Goal: Information Seeking & Learning: Find contact information

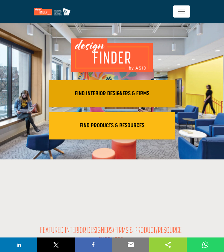
click at [134, 95] on h2 "FIND INTERIOR DESIGNERS & FIRMS" at bounding box center [112, 93] width 122 height 7
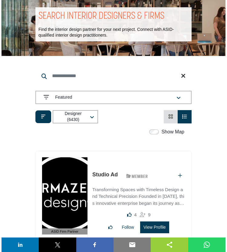
scroll to position [31, 0]
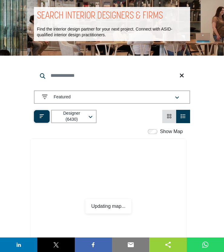
click at [40, 120] on button "Filter categories" at bounding box center [42, 116] width 16 height 13
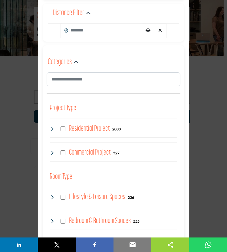
scroll to position [48, 0]
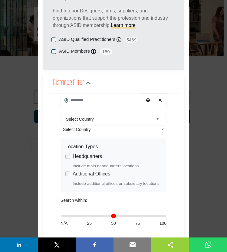
click at [86, 104] on input "Search Location" at bounding box center [102, 101] width 83 height 14
click at [87, 112] on div at bounding box center [113, 113] width 105 height 10
click at [83, 103] on input "Search Location" at bounding box center [102, 101] width 83 height 14
type input "*"
type input "***"
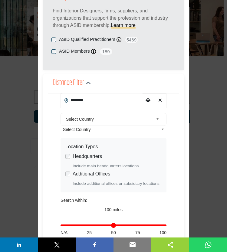
click at [81, 102] on input "********" at bounding box center [102, 101] width 83 height 14
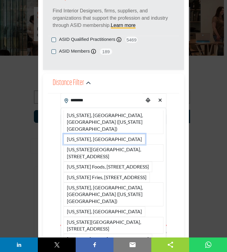
click at [93, 134] on li "New York, USA" at bounding box center [105, 139] width 82 height 10
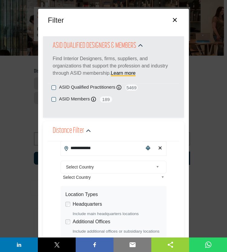
click at [102, 139] on div "Distance Filter" at bounding box center [113, 131] width 131 height 20
click at [96, 148] on input "**********" at bounding box center [102, 148] width 83 height 14
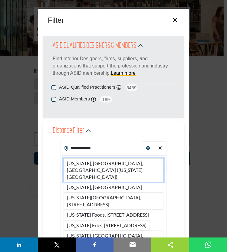
click at [108, 164] on li "New York, NY, USA (New York County)" at bounding box center [114, 170] width 100 height 24
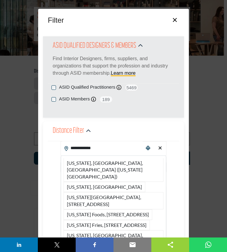
click at [94, 174] on span "Select Country" at bounding box center [111, 177] width 96 height 7
type input "**********"
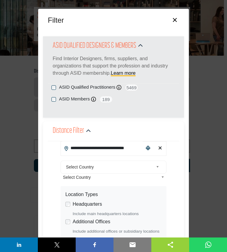
scroll to position [265, 0]
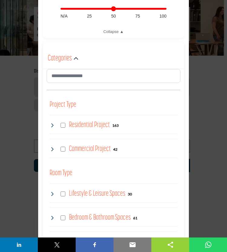
click at [66, 125] on div "Residential Project 163" at bounding box center [114, 125] width 128 height 11
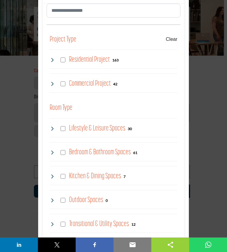
scroll to position [329, 0]
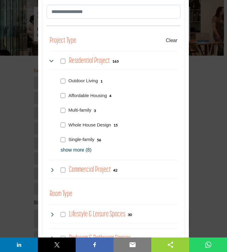
click at [76, 150] on p "show more (8)" at bounding box center [119, 149] width 117 height 7
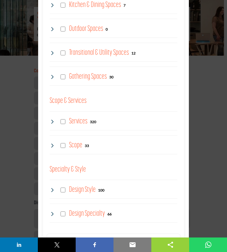
scroll to position [840, 0]
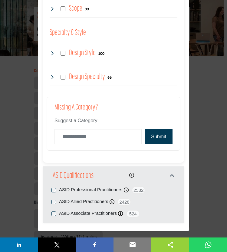
click at [150, 141] on div "Missing a Category? Suggest a Category Submit Thank you. We have received your …" at bounding box center [114, 124] width 134 height 54
click at [150, 135] on button "Submit" at bounding box center [159, 136] width 28 height 15
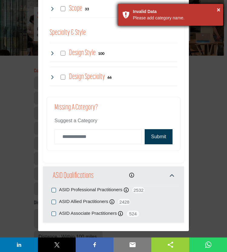
click at [220, 8] on div "× Invalid Data Please add category name." at bounding box center [170, 15] width 106 height 22
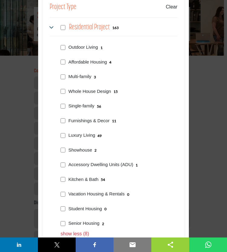
scroll to position [317, 0]
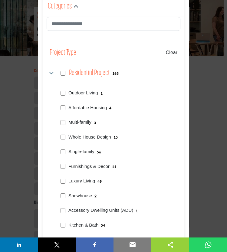
click at [61, 75] on div "Residential Project 163" at bounding box center [114, 73] width 128 height 11
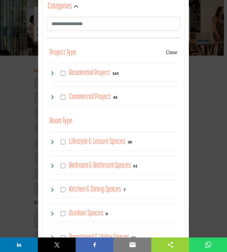
click at [166, 54] on div "Project Type Clear" at bounding box center [114, 53] width 128 height 12
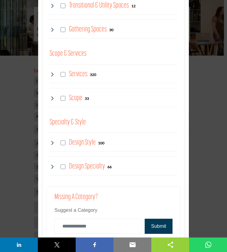
scroll to position [840, 0]
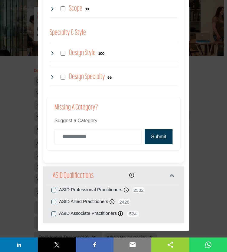
click at [152, 135] on button "Submit" at bounding box center [159, 136] width 28 height 15
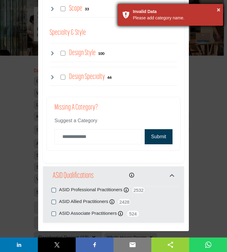
click at [221, 9] on div "× Invalid Data Please add category name." at bounding box center [170, 15] width 106 height 22
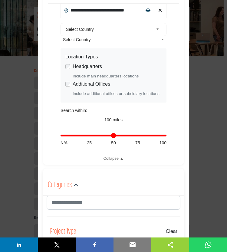
scroll to position [137, 0]
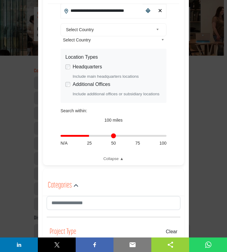
drag, startPoint x: 163, startPoint y: 135, endPoint x: 89, endPoint y: 136, distance: 74.2
type input "**"
click at [89, 136] on input "Distance in miles" at bounding box center [114, 135] width 106 height 1
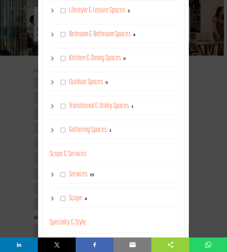
scroll to position [638, 0]
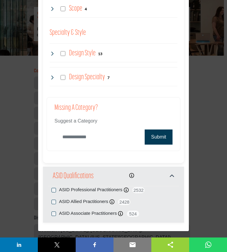
click at [88, 136] on input "Category Name" at bounding box center [97, 137] width 87 height 15
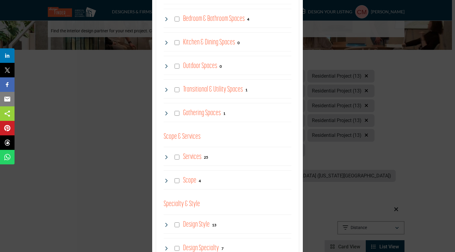
scroll to position [410, 0]
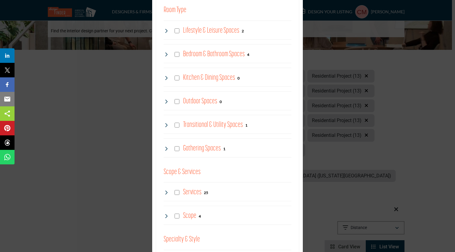
drag, startPoint x: 193, startPoint y: 157, endPoint x: 96, endPoint y: 124, distance: 102.7
click at [96, 124] on div "Filter × ASID QUALIFIED DESIGNERS & MEMBERS Find Interior Designers, firms, sup…" at bounding box center [227, 126] width 455 height 252
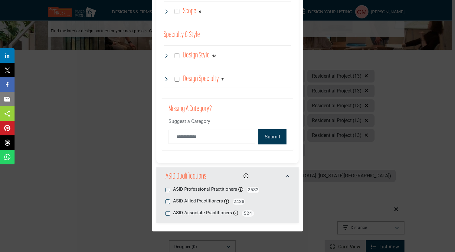
click at [224, 136] on button "Submit" at bounding box center [272, 137] width 28 height 15
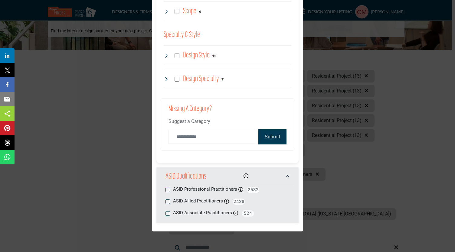
click at [224, 135] on button "Submit" at bounding box center [272, 137] width 28 height 15
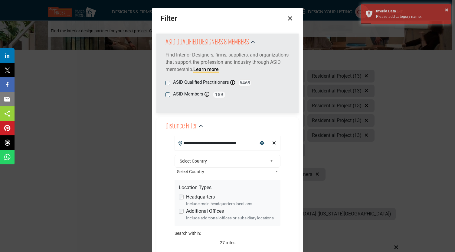
click at [166, 80] on div "ASID Qualified Practitioners ASID Qualified Practitioner who validates work and…" at bounding box center [228, 83] width 124 height 8
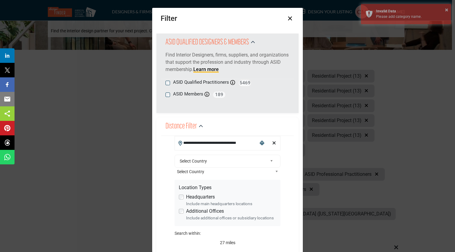
click at [224, 21] on button "×" at bounding box center [290, 18] width 9 height 12
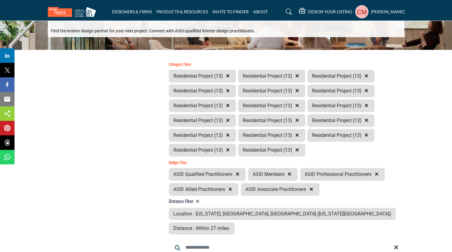
scroll to position [242, 0]
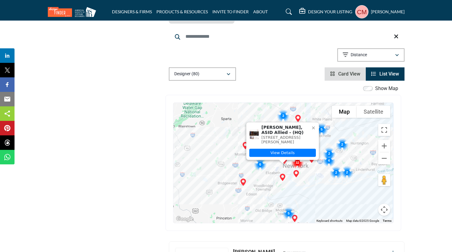
click at [224, 126] on icon at bounding box center [313, 128] width 5 height 5
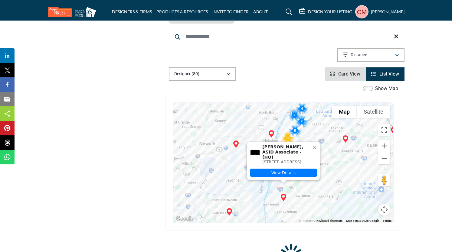
click at [224, 145] on icon at bounding box center [314, 147] width 5 height 5
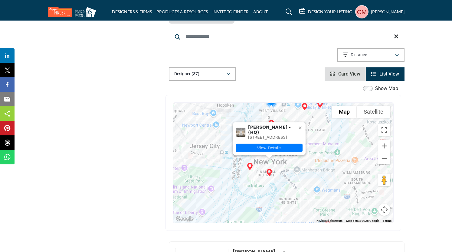
click at [224, 125] on icon at bounding box center [300, 127] width 5 height 5
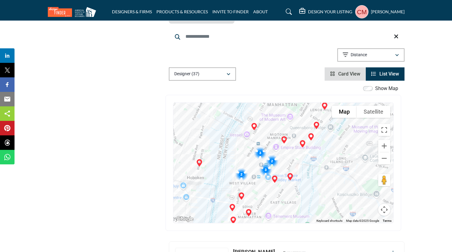
drag, startPoint x: 303, startPoint y: 109, endPoint x: 280, endPoint y: 165, distance: 60.4
click at [224, 184] on div at bounding box center [283, 163] width 220 height 120
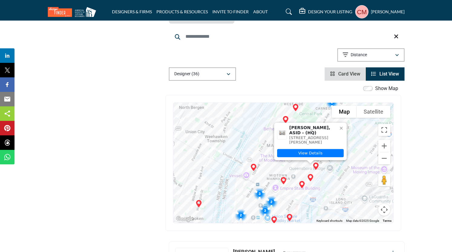
click at [224, 126] on icon at bounding box center [341, 128] width 5 height 5
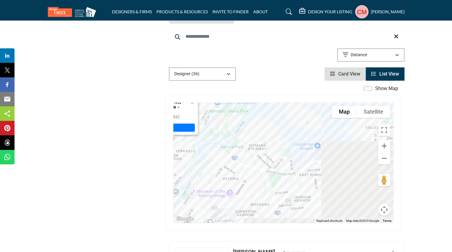
drag, startPoint x: 351, startPoint y: 160, endPoint x: 192, endPoint y: 135, distance: 160.8
click at [192, 135] on div "Douglas Stuart Bray, ASID Associate - (HQ) 55 E 76th St # 1D, 10021-1843, USA V…" at bounding box center [283, 163] width 220 height 120
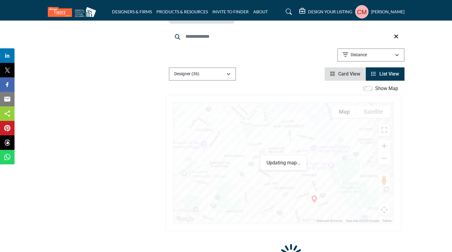
drag, startPoint x: 305, startPoint y: 155, endPoint x: 275, endPoint y: 101, distance: 61.6
click at [224, 103] on div "Douglas Stuart Bray, ASID Associate - (HQ) 55 E 76th St # 1D, 10021-1843, USA V…" at bounding box center [283, 163] width 220 height 120
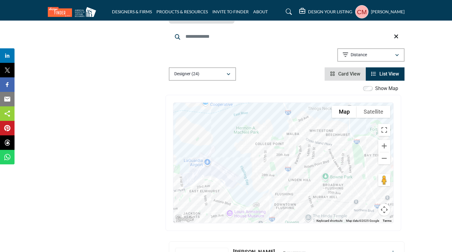
drag, startPoint x: 343, startPoint y: 136, endPoint x: 255, endPoint y: 203, distance: 109.9
click at [224, 203] on div "Douglas Stuart Bray, ASID Associate - (HQ) 55 E 76th St # 1D, 10021-1843, USA V…" at bounding box center [283, 163] width 220 height 120
click at [224, 153] on button "Zoom out" at bounding box center [384, 159] width 12 height 12
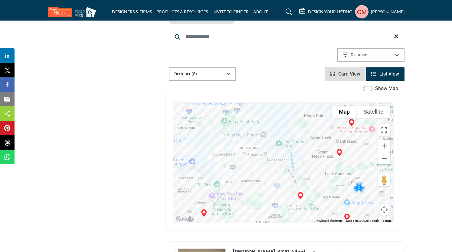
drag, startPoint x: 339, startPoint y: 146, endPoint x: 277, endPoint y: 150, distance: 61.9
click at [224, 150] on div "Douglas Stuart Bray, ASID Associate - (HQ) 55 E 76th St # 1D, 10021-1843, USA V…" at bounding box center [283, 163] width 220 height 120
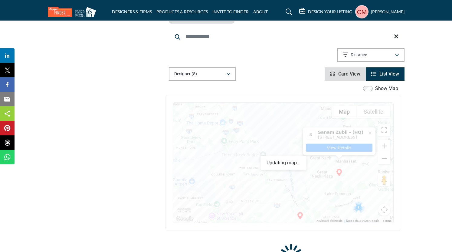
click at [224, 153] on button "Zoom out" at bounding box center [384, 159] width 12 height 12
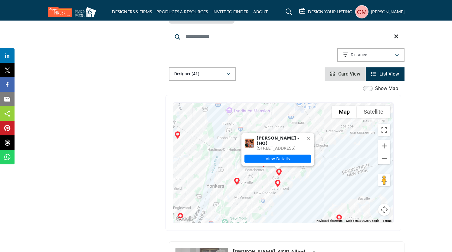
drag, startPoint x: 284, startPoint y: 120, endPoint x: 279, endPoint y: 180, distance: 60.4
click at [224, 180] on div "Colleen Mullaney - (HQ) 200 Larchmont Ave, 10538-2807, USA View Details" at bounding box center [283, 163] width 220 height 120
click at [224, 137] on icon at bounding box center [308, 138] width 3 height 3
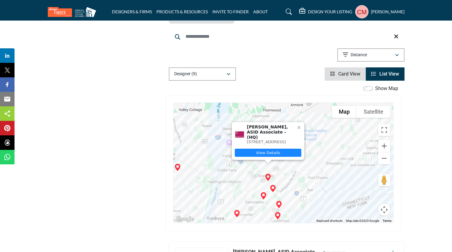
click at [224, 149] on link "View Details" at bounding box center [268, 153] width 67 height 8
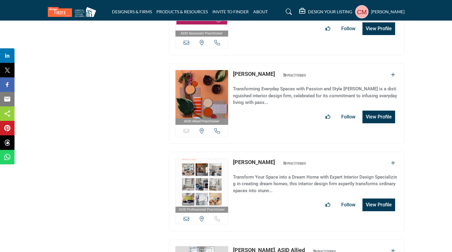
scroll to position [509, 0]
drag, startPoint x: 286, startPoint y: 145, endPoint x: 231, endPoint y: 147, distance: 55.1
click at [231, 152] on div "ASID Professional Practitioner ASID Professional Practitioners have successfull…" at bounding box center [287, 192] width 236 height 80
copy link "[PERSON_NAME]"
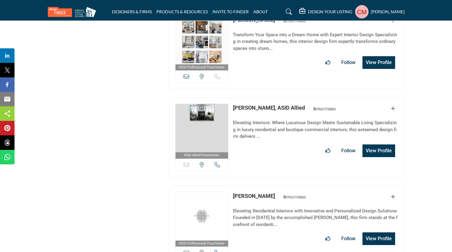
drag, startPoint x: 230, startPoint y: 89, endPoint x: 279, endPoint y: 87, distance: 49.1
click at [279, 97] on div "ASID Allied Practitioner ASID Allied Practitioners have successfully completed …" at bounding box center [287, 137] width 236 height 80
copy div "Sorry, but this listing is on a subscription plan which does not allow users to…"
drag, startPoint x: 231, startPoint y: 178, endPoint x: 260, endPoint y: 180, distance: 29.1
click at [260, 186] on div "ASID Professional Practitioner ASID Professional Practitioners have successfull…" at bounding box center [287, 226] width 236 height 80
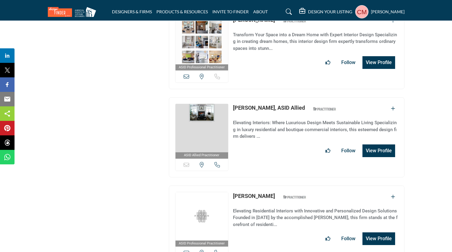
copy link "[PERSON_NAME]"
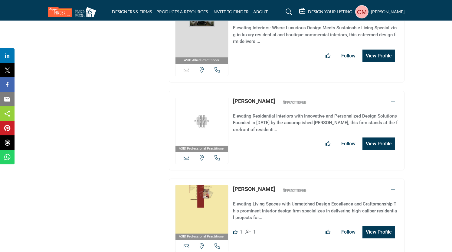
copy link "[PERSON_NAME]"
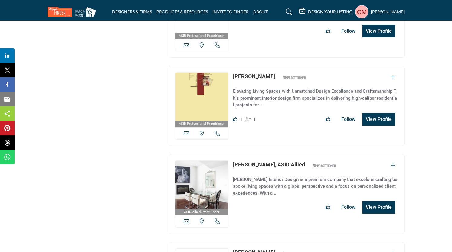
scroll to position [859, 0]
drag, startPoint x: 268, startPoint y: 60, endPoint x: 225, endPoint y: 58, distance: 43.0
click at [225, 66] on div "ASID Professional Practitioner ASID Professional Practitioners have successfull…" at bounding box center [287, 106] width 236 height 80
copy div "View email address of this listing View the location of this listing Call Numbe…"
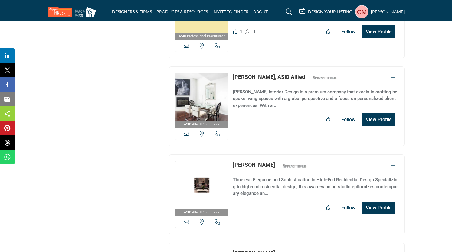
scroll to position [949, 0]
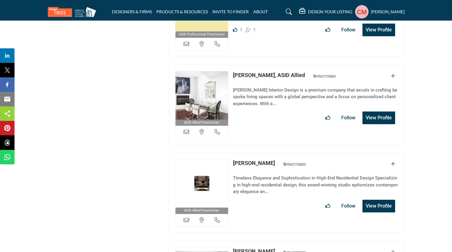
drag, startPoint x: 277, startPoint y: 143, endPoint x: 232, endPoint y: 144, distance: 44.8
drag, startPoint x: 232, startPoint y: 144, endPoint x: 422, endPoint y: 50, distance: 212.4
drag, startPoint x: 233, startPoint y: 54, endPoint x: 267, endPoint y: 57, distance: 34.0
click at [267, 65] on div "ASID Allied Practitioner ASID Allied Practitioners have successfully completed …" at bounding box center [287, 105] width 236 height 80
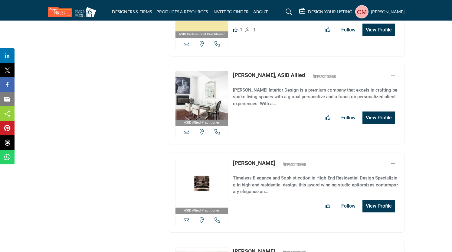
copy link "Priscilla Fried"
drag, startPoint x: 232, startPoint y: 141, endPoint x: 277, endPoint y: 144, distance: 44.6
click at [277, 153] on div "ASID Allied Practitioner ASID Allied Practitioners have successfully completed …" at bounding box center [287, 193] width 236 height 80
copy link "Sharon Blaustein"
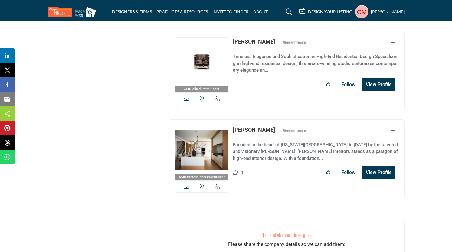
scroll to position [1071, 0]
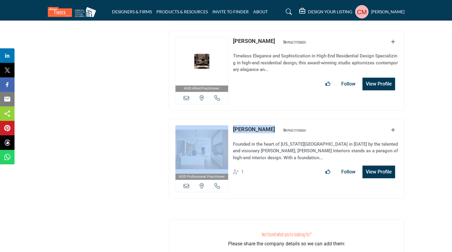
drag, startPoint x: 271, startPoint y: 108, endPoint x: 231, endPoint y: 107, distance: 40.6
click at [231, 119] on div "ASID Professional Practitioner ASID Professional Practitioners have successfull…" at bounding box center [287, 159] width 236 height 80
copy div "View email address of this listing View the location of this listing Call Numbe…"
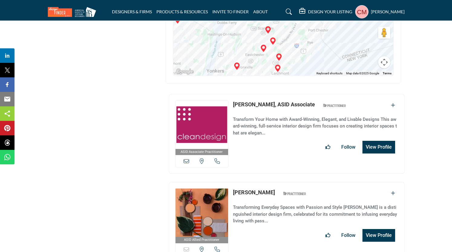
scroll to position [329, 0]
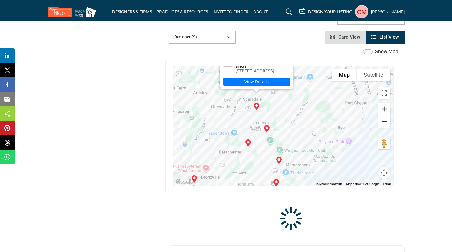
click at [387, 116] on button "Zoom out" at bounding box center [384, 122] width 12 height 12
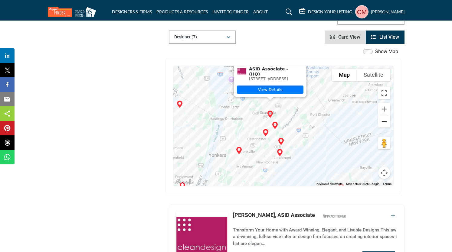
click at [385, 116] on button "Zoom out" at bounding box center [384, 122] width 12 height 12
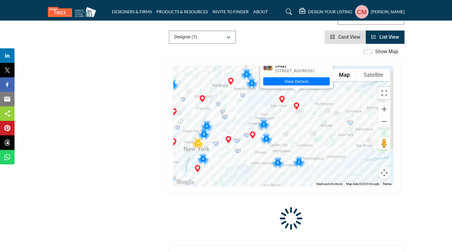
drag, startPoint x: 327, startPoint y: 146, endPoint x: 294, endPoint y: 87, distance: 67.1
click at [294, 87] on div "Regina Adler - (HQ) 507 Sterling Ln, 11771-2500, USA View Details" at bounding box center [283, 126] width 220 height 120
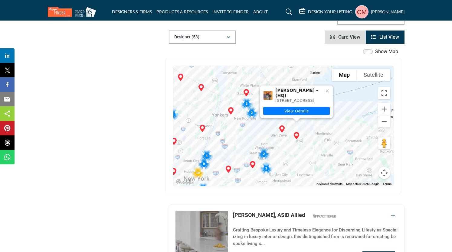
click at [329, 88] on icon at bounding box center [327, 90] width 5 height 5
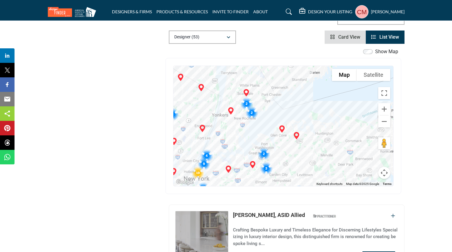
click at [263, 146] on img "Cluster of 2 locations (2 HQ, 0 Branches)\aClick to view companies" at bounding box center [263, 154] width 17 height 17
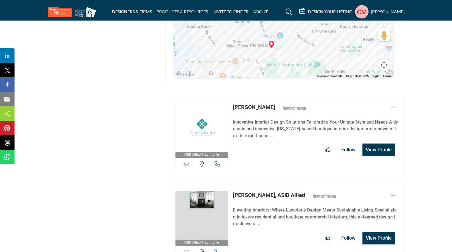
scroll to position [387, 0]
drag, startPoint x: 263, startPoint y: 90, endPoint x: 230, endPoint y: 90, distance: 32.4
click at [230, 97] on div "ASID Allied Practitioner ASID Allied Practitioners have successfully completed …" at bounding box center [287, 137] width 236 height 80
copy div "View email address of this listing View the location of this listing Call Numbe…"
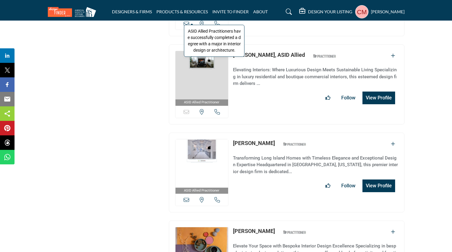
scroll to position [528, 0]
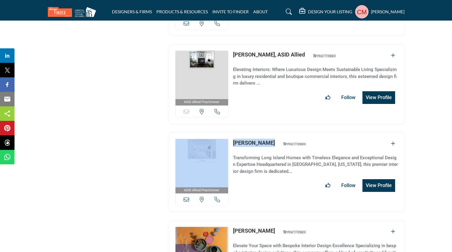
drag, startPoint x: 268, startPoint y: 127, endPoint x: 228, endPoint y: 129, distance: 40.0
click at [228, 133] on div "ASID Allied Practitioner ASID Allied Practitioners have successfully completed …" at bounding box center [287, 173] width 236 height 80
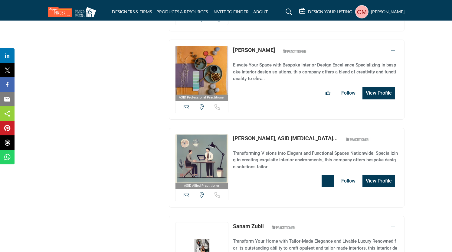
scroll to position [810, 0]
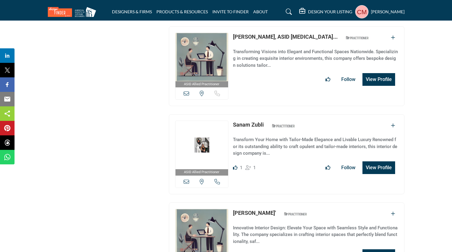
drag, startPoint x: 265, startPoint y: 107, endPoint x: 230, endPoint y: 107, distance: 34.5
click at [230, 114] on div "ASID Allied Practitioner ASID Allied Practitioners have successfully completed …" at bounding box center [287, 154] width 236 height 80
click at [248, 122] on link "Sanam Zubli" at bounding box center [248, 125] width 31 height 6
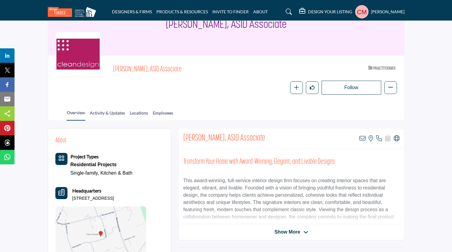
scroll to position [42, 0]
click at [284, 232] on span "Show More" at bounding box center [288, 232] width 26 height 7
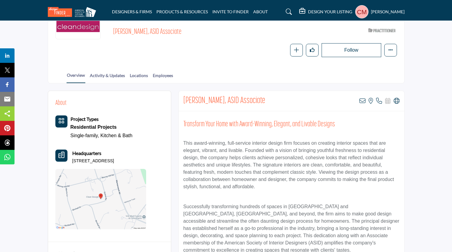
scroll to position [81, 0]
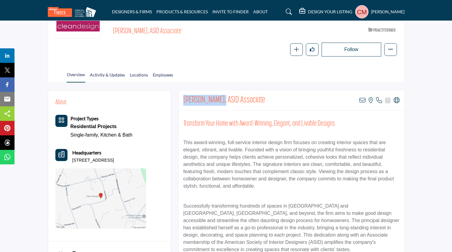
drag, startPoint x: 217, startPoint y: 99, endPoint x: 177, endPoint y: 100, distance: 40.3
copy h2 "Claire Paquin,"
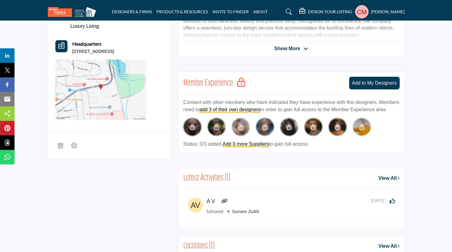
scroll to position [120, 0]
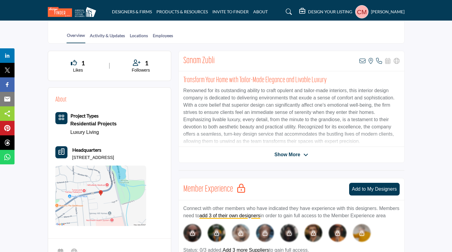
click at [303, 150] on div "Sanam Zubli View email address of this listing View the location of this listin…" at bounding box center [292, 107] width 226 height 112
click at [294, 165] on div "Sanam Zubli View email address of this listing View the location of this listing" at bounding box center [292, 235] width 226 height 369
click at [299, 153] on span "Show More" at bounding box center [288, 154] width 26 height 7
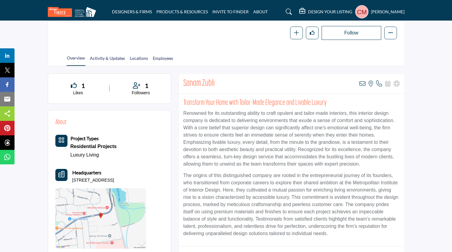
scroll to position [95, 0]
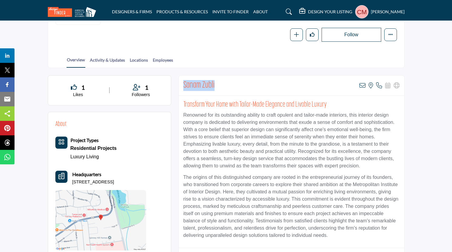
drag, startPoint x: 187, startPoint y: 82, endPoint x: 178, endPoint y: 82, distance: 9.1
copy h2 "Sanam Zubli"
